Goal: Information Seeking & Learning: Learn about a topic

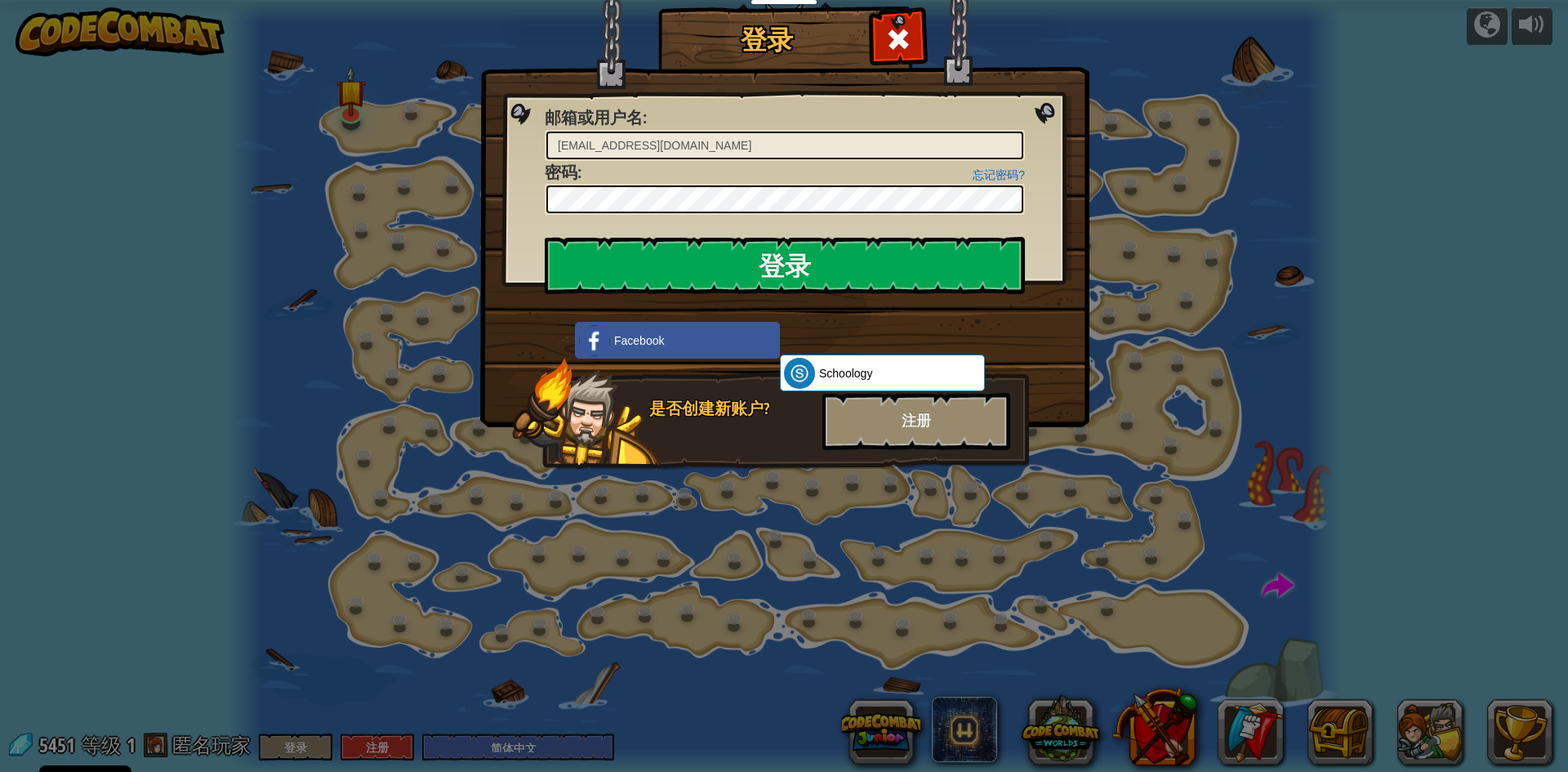
select select "zh-HANS"
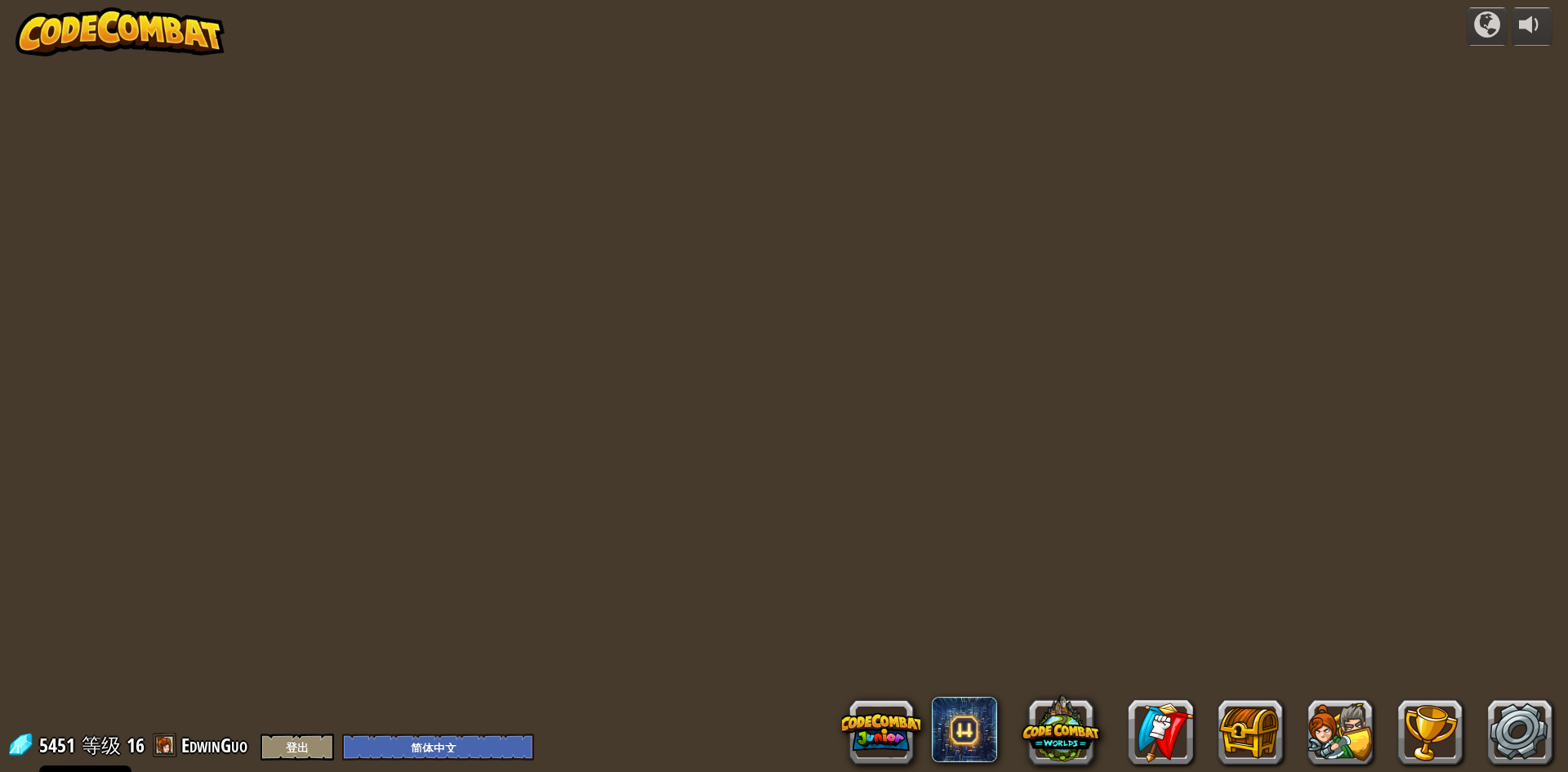
select select "zh-HANS"
